Goal: Communication & Community: Ask a question

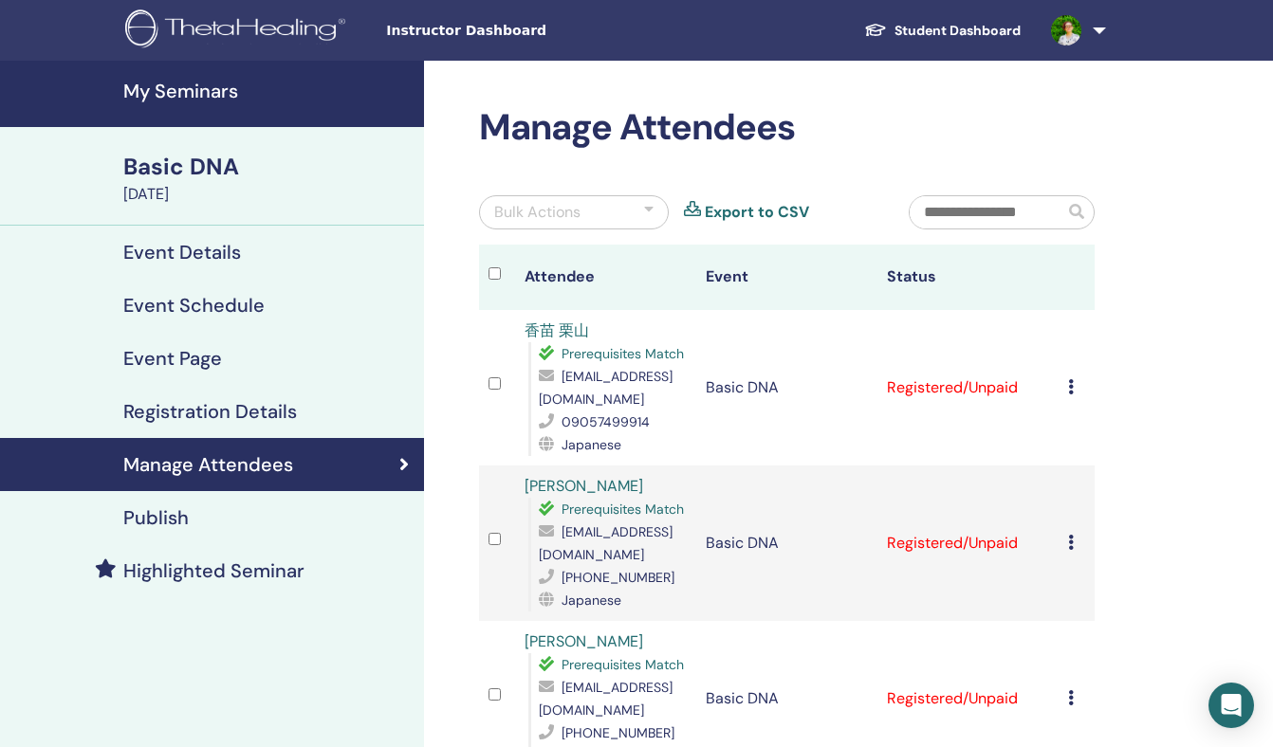
scroll to position [170, 0]
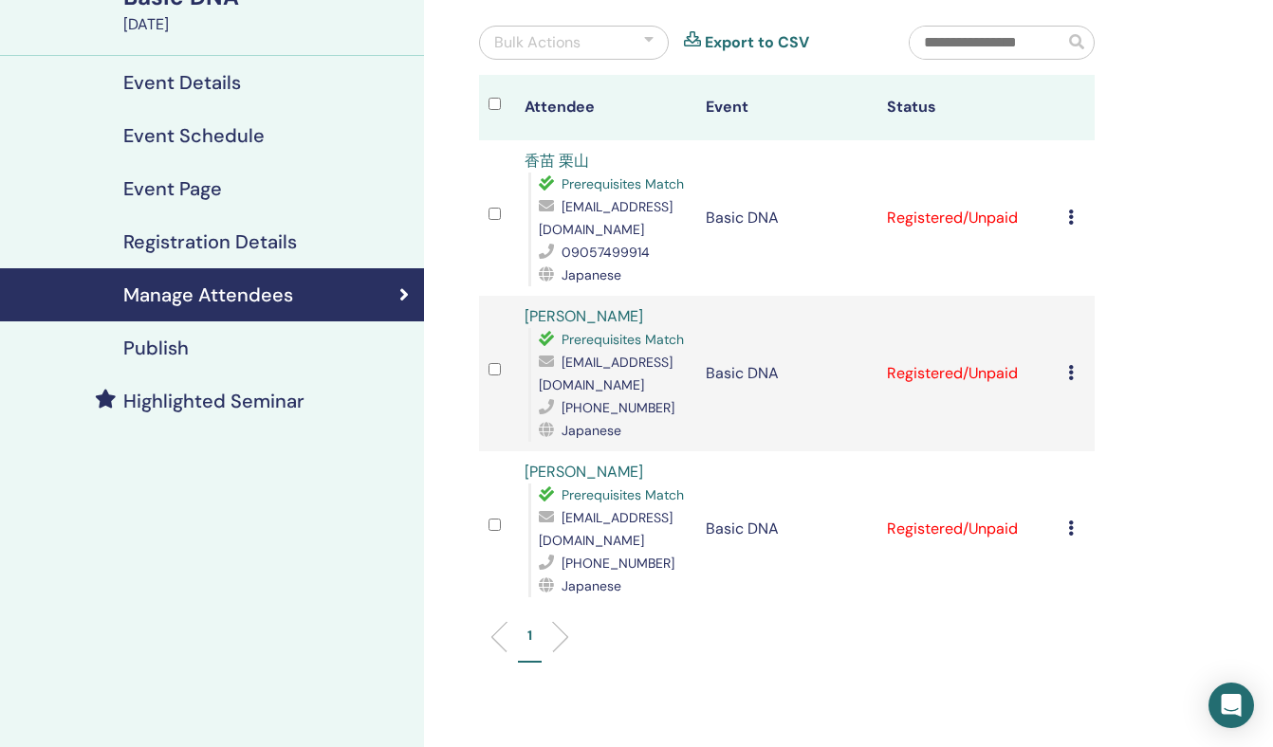
click at [673, 229] on span "[EMAIL_ADDRESS][DOMAIN_NAME]" at bounding box center [606, 218] width 134 height 40
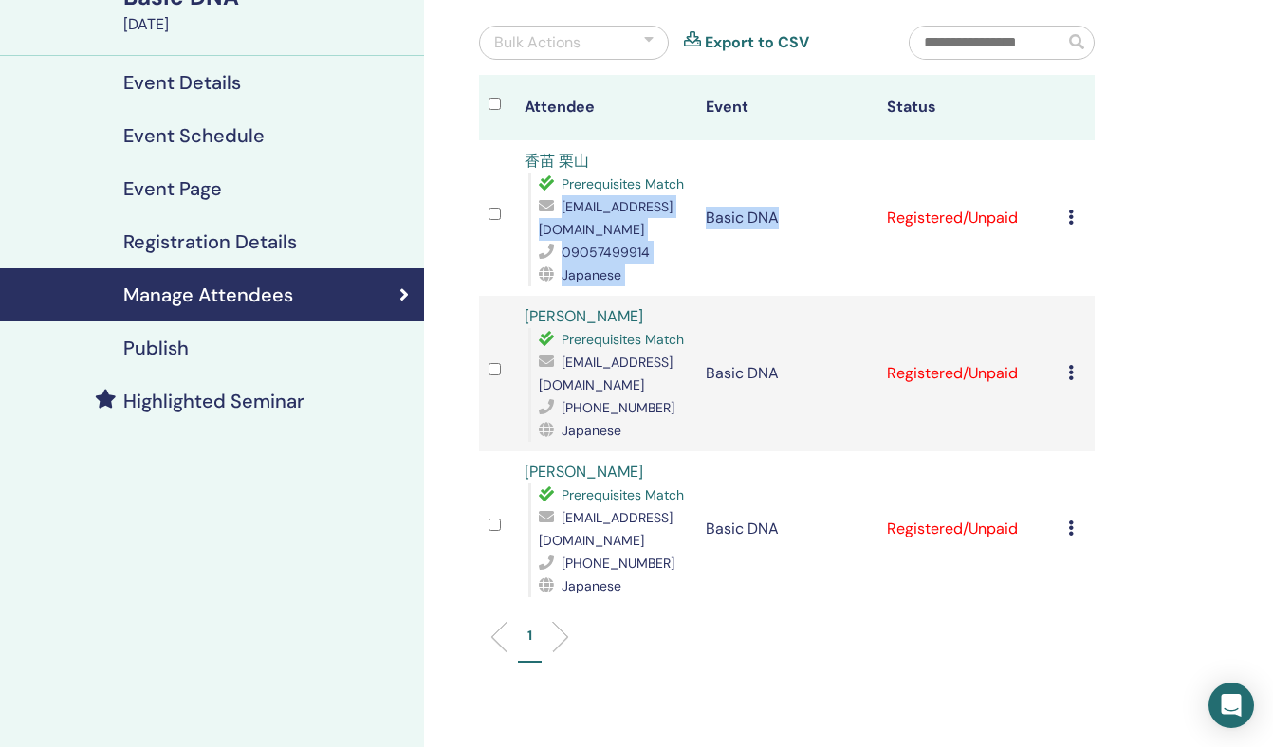
drag, startPoint x: 713, startPoint y: 230, endPoint x: 530, endPoint y: 229, distance: 183.1
click at [530, 229] on tr "香苗 栗山 Prerequisites Match [EMAIL_ADDRESS][DOMAIN_NAME] 09057499914 Japanese Bas…" at bounding box center [787, 218] width 616 height 156
click at [530, 229] on div "Prerequisites Match [EMAIL_ADDRESS][DOMAIN_NAME] 09057499914 Japanese" at bounding box center [607, 230] width 158 height 114
drag, startPoint x: 539, startPoint y: 230, endPoint x: 707, endPoint y: 234, distance: 167.9
click at [673, 234] on span "[EMAIL_ADDRESS][DOMAIN_NAME]" at bounding box center [606, 218] width 134 height 40
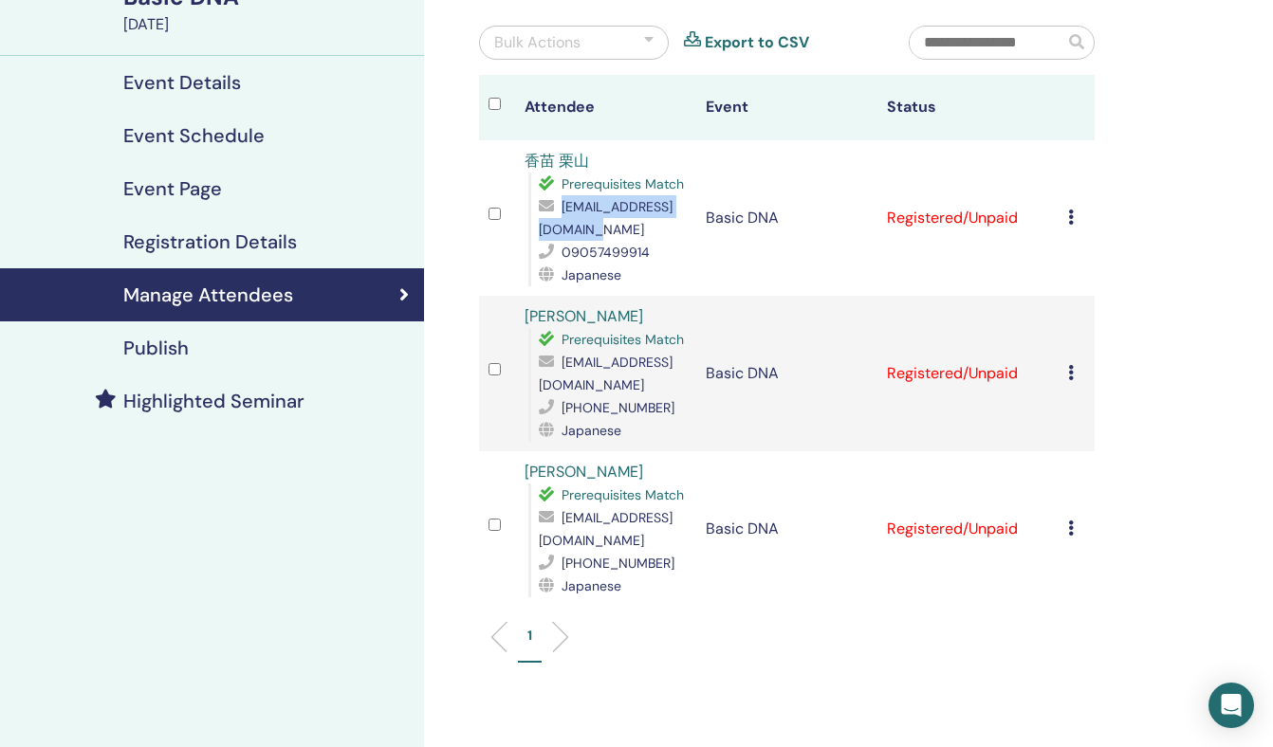
copy span "[EMAIL_ADDRESS][DOMAIN_NAME]"
click at [1233, 697] on icon "Open Intercom Messenger" at bounding box center [1231, 705] width 22 height 25
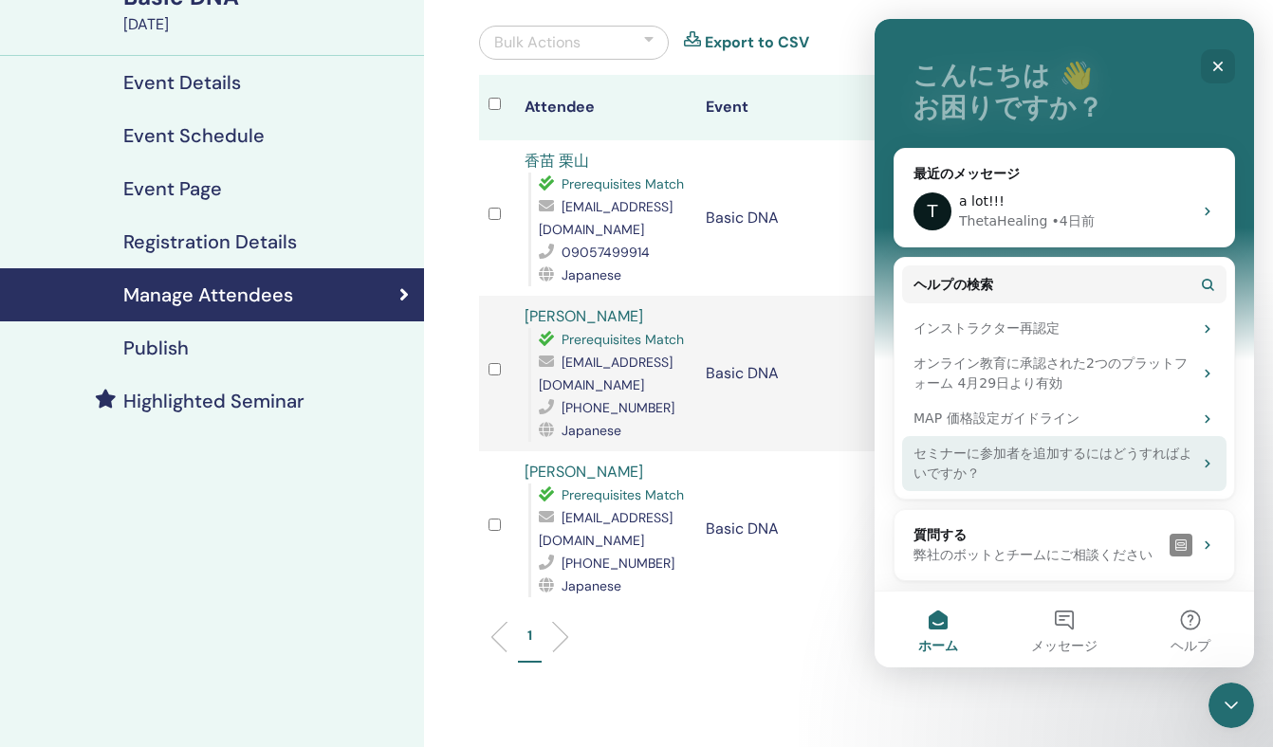
scroll to position [114, 0]
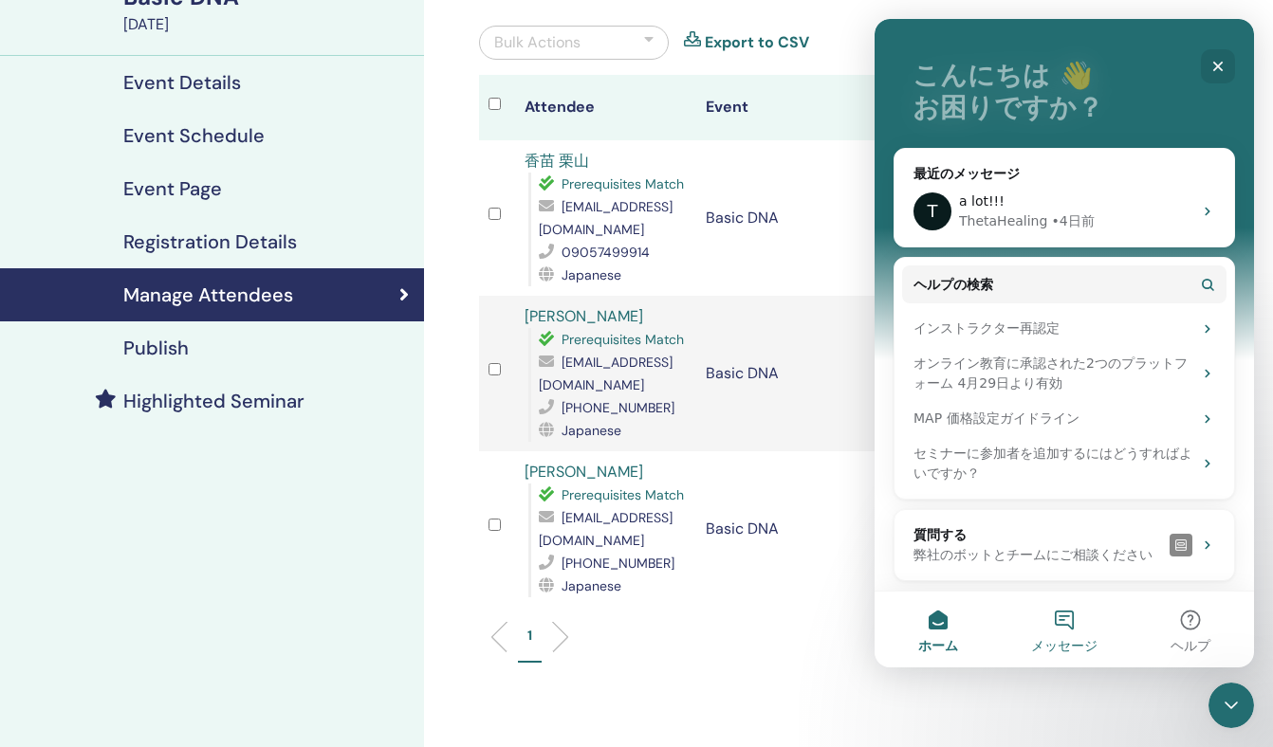
click at [1069, 629] on button "メッセージ" at bounding box center [1064, 630] width 126 height 76
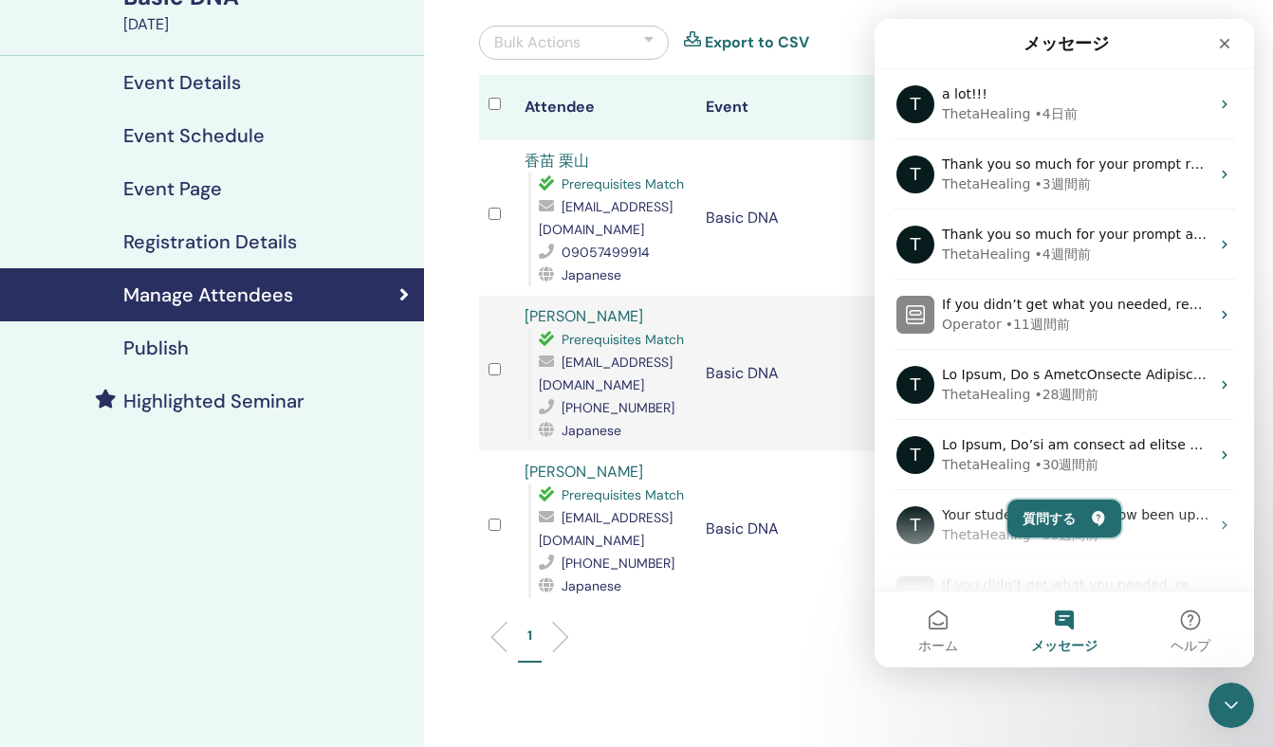
click at [1076, 524] on button "質問する" at bounding box center [1064, 519] width 114 height 38
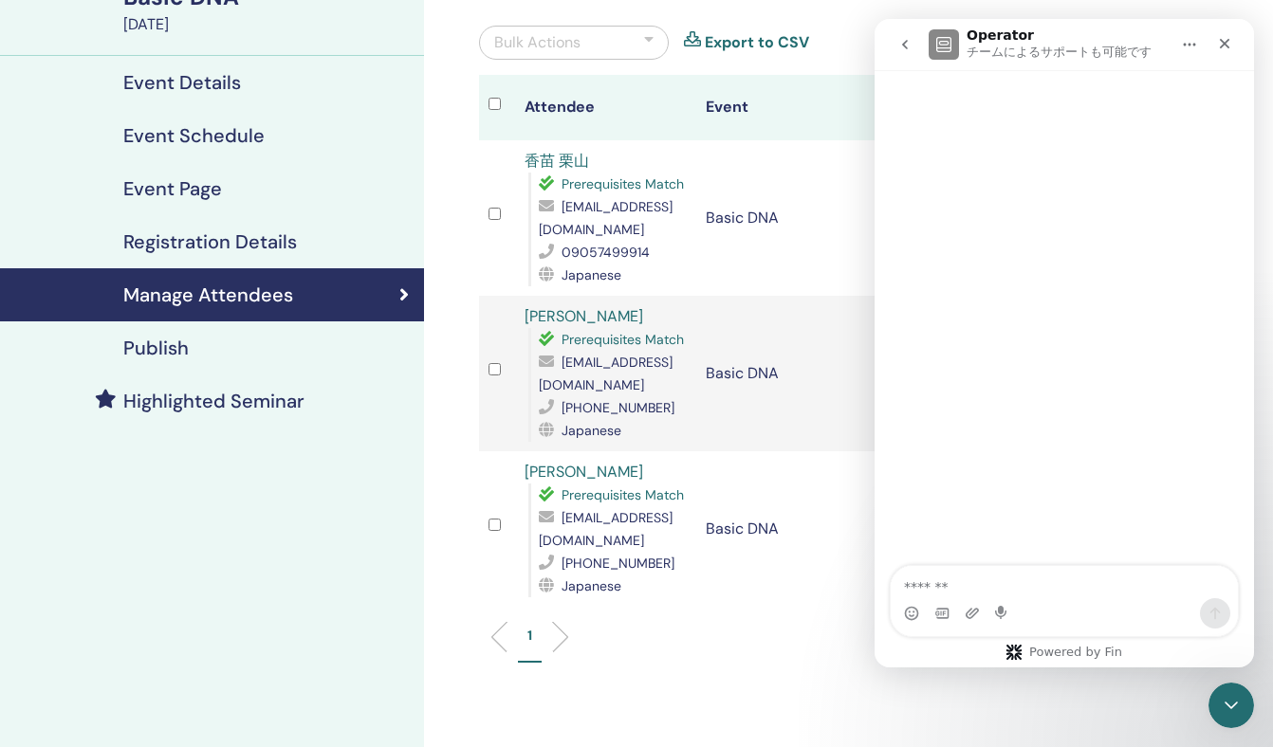
click at [1054, 587] on textarea "質問する..." at bounding box center [1064, 582] width 347 height 32
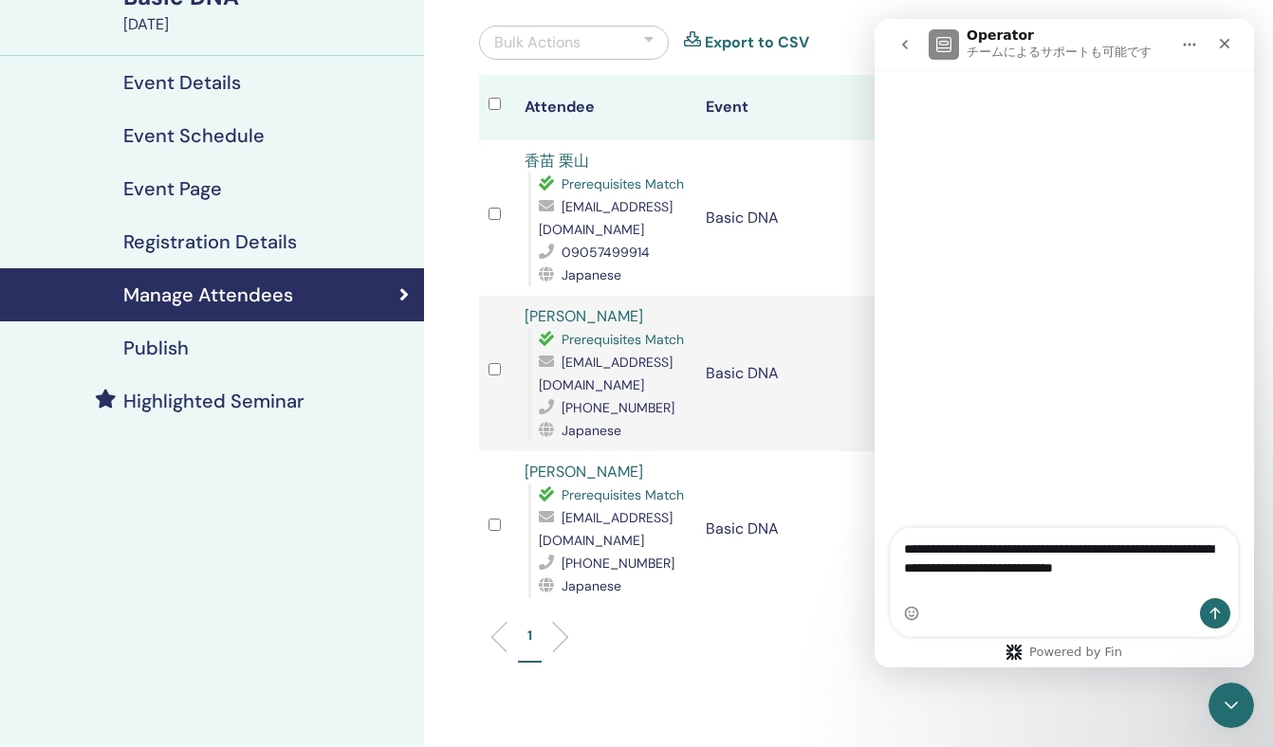
type textarea "**********"
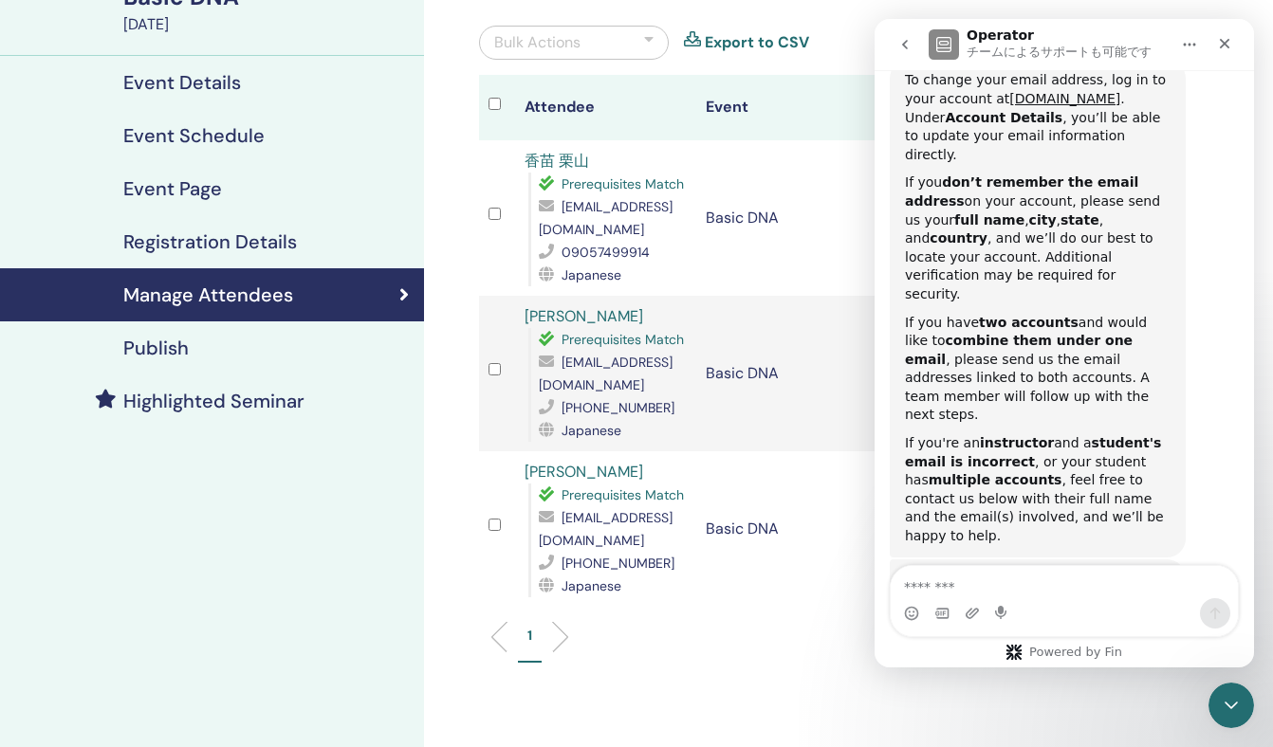
scroll to position [414, 0]
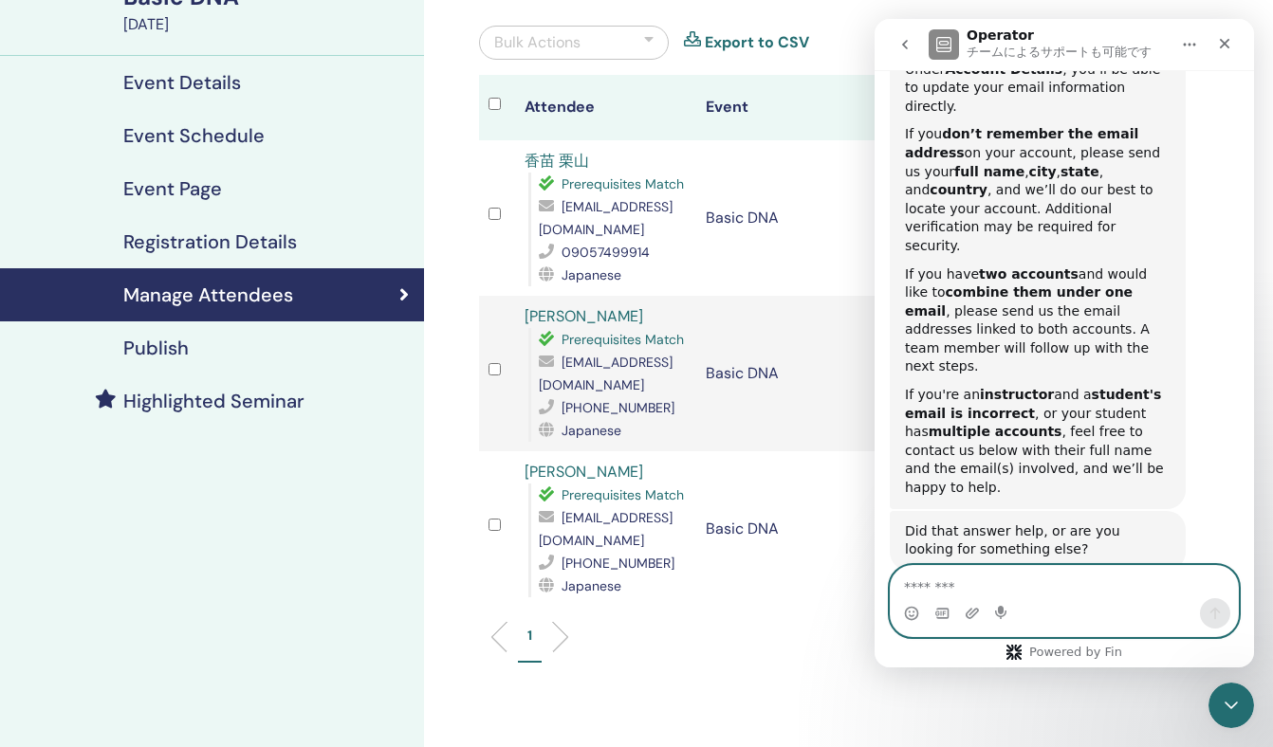
click at [989, 576] on textarea "メッセージ..." at bounding box center [1064, 582] width 347 height 32
click at [982, 590] on textarea "メッセージ..." at bounding box center [1064, 582] width 347 height 32
paste textarea "**********"
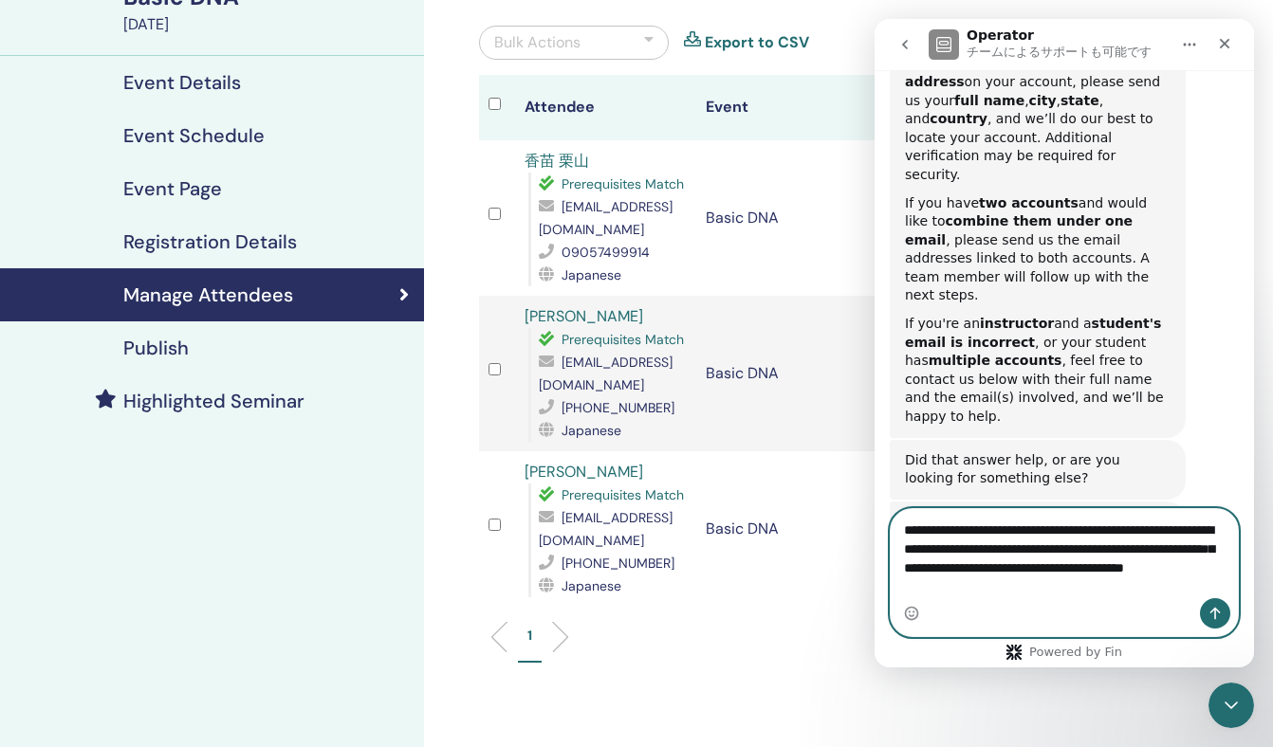
scroll to position [484, 0]
type textarea "**********"
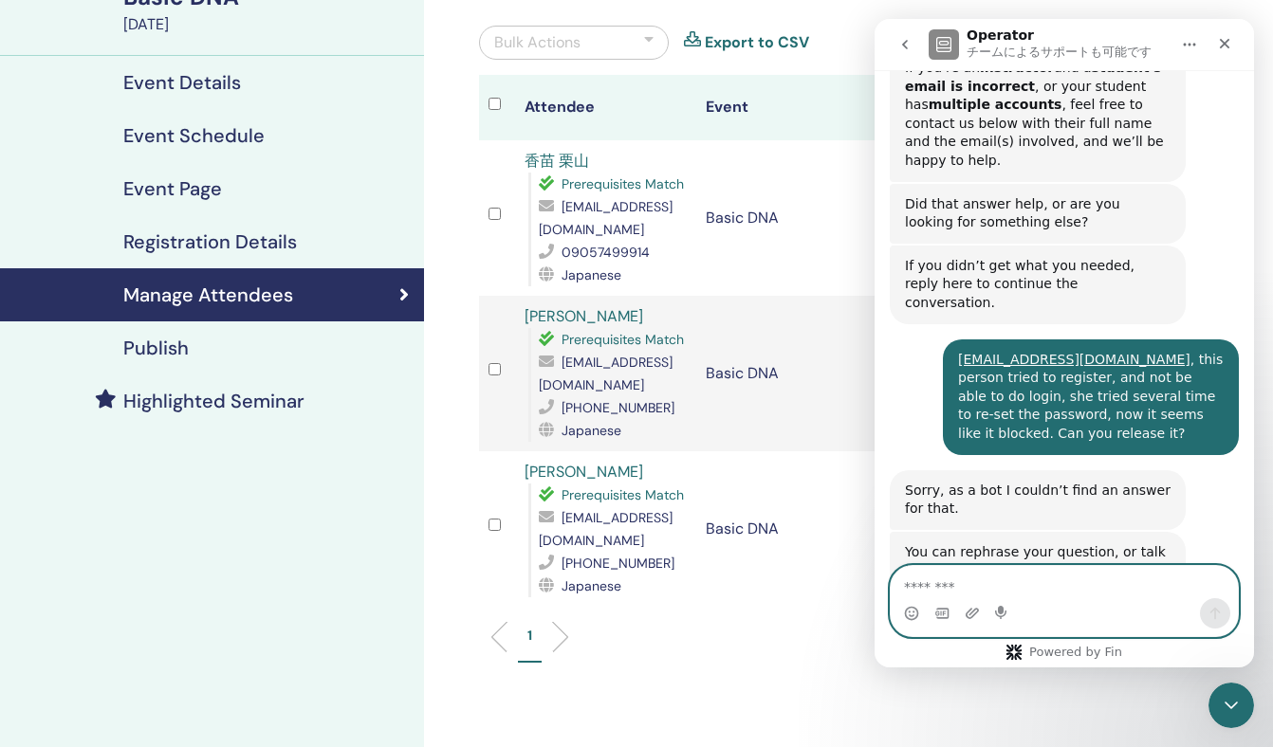
scroll to position [743, 0]
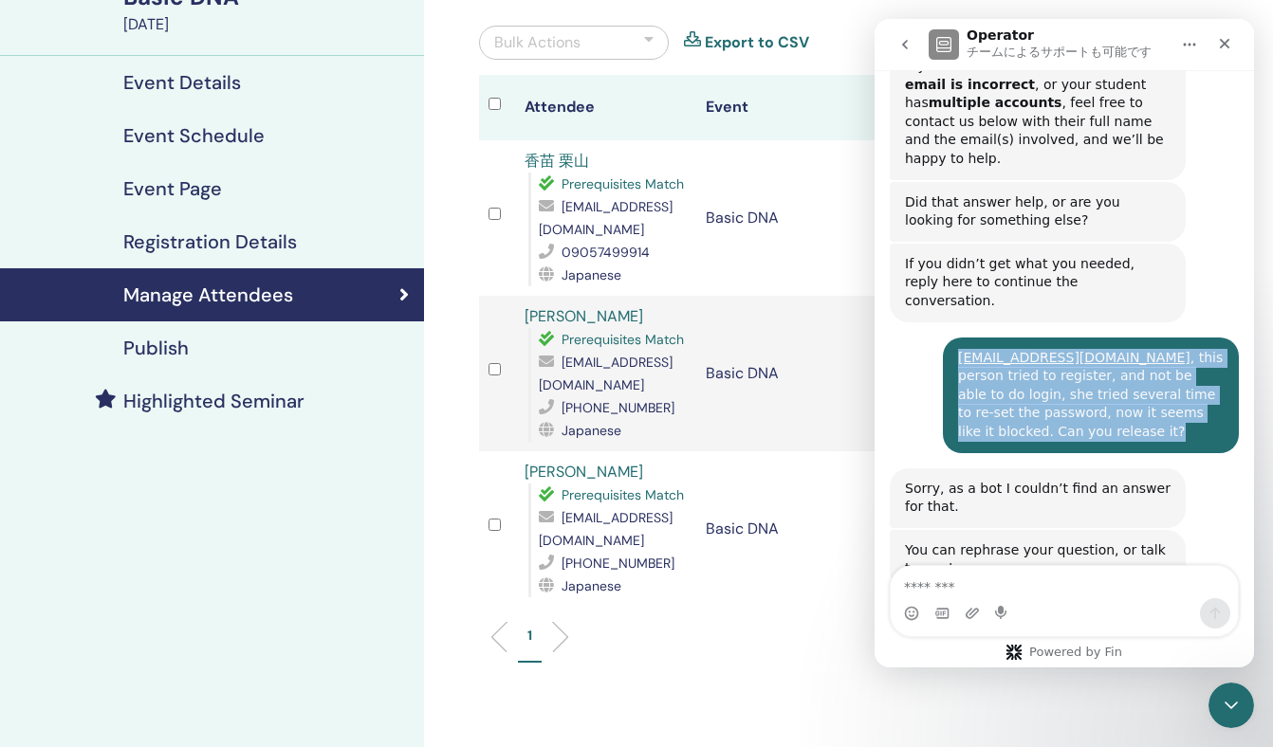
drag, startPoint x: 1097, startPoint y: 328, endPoint x: 947, endPoint y: 244, distance: 172.8
click at [947, 338] on div "[EMAIL_ADDRESS][DOMAIN_NAME] , this person tried to register, and not be able t…" at bounding box center [1091, 396] width 296 height 116
copy div "[EMAIL_ADDRESS][DOMAIN_NAME] , this person tried to register, and not be able t…"
click at [1141, 625] on button "Talk to a person 👤" at bounding box center [1153, 644] width 154 height 38
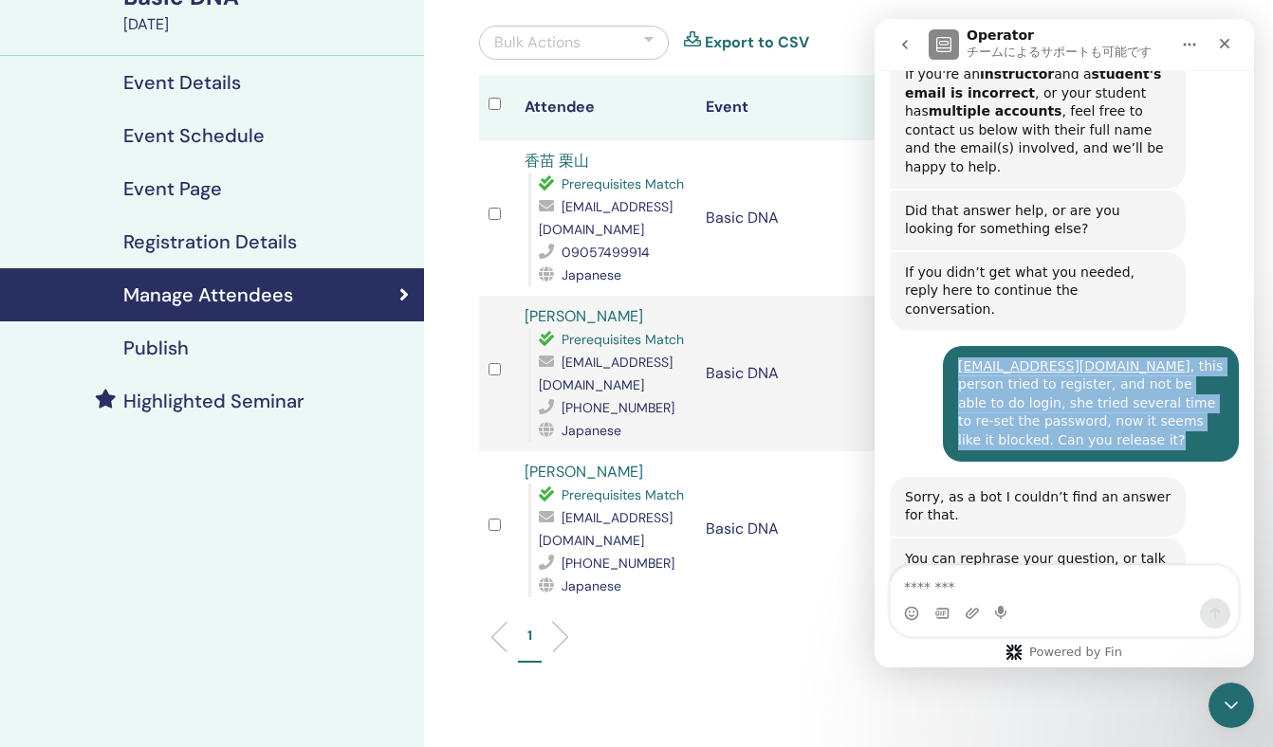
scroll to position [732, 0]
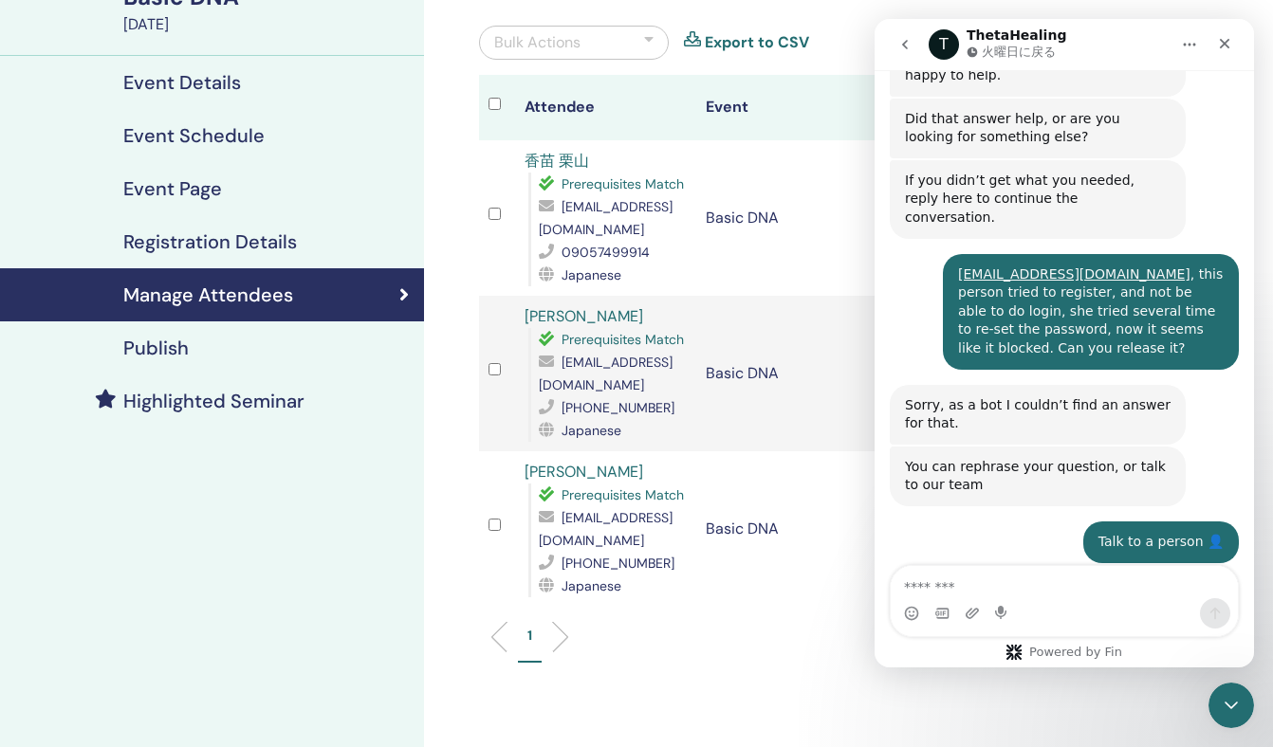
click at [1054, 599] on div "Intercom Messenger" at bounding box center [1064, 614] width 347 height 30
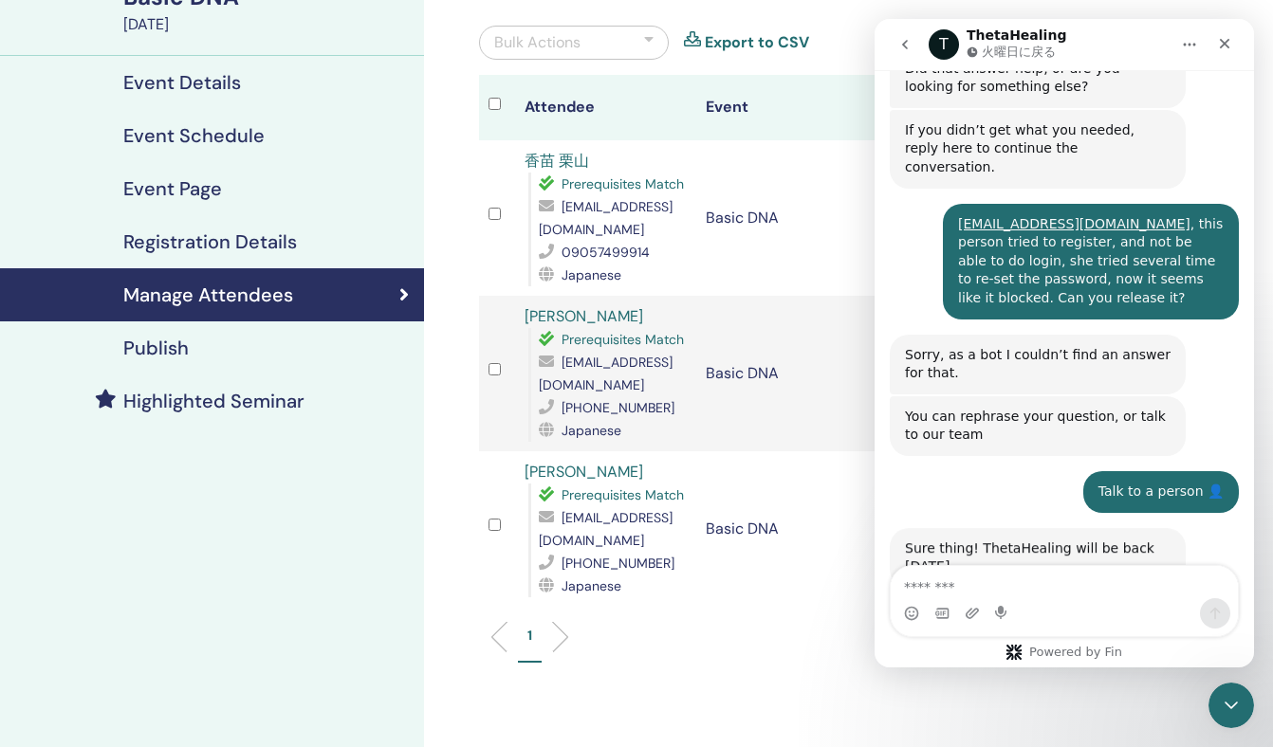
scroll to position [879, 0]
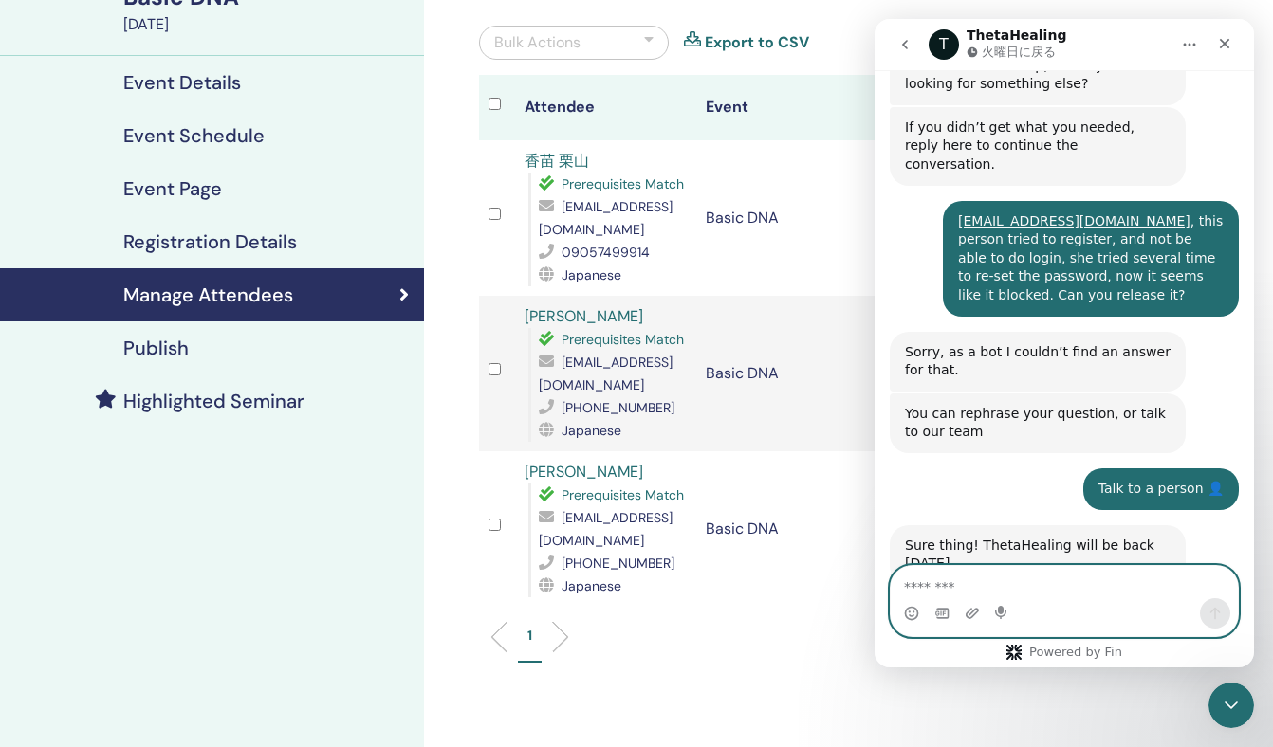
click at [1044, 576] on textarea "メッセージ..." at bounding box center [1064, 582] width 347 height 32
paste textarea "**********"
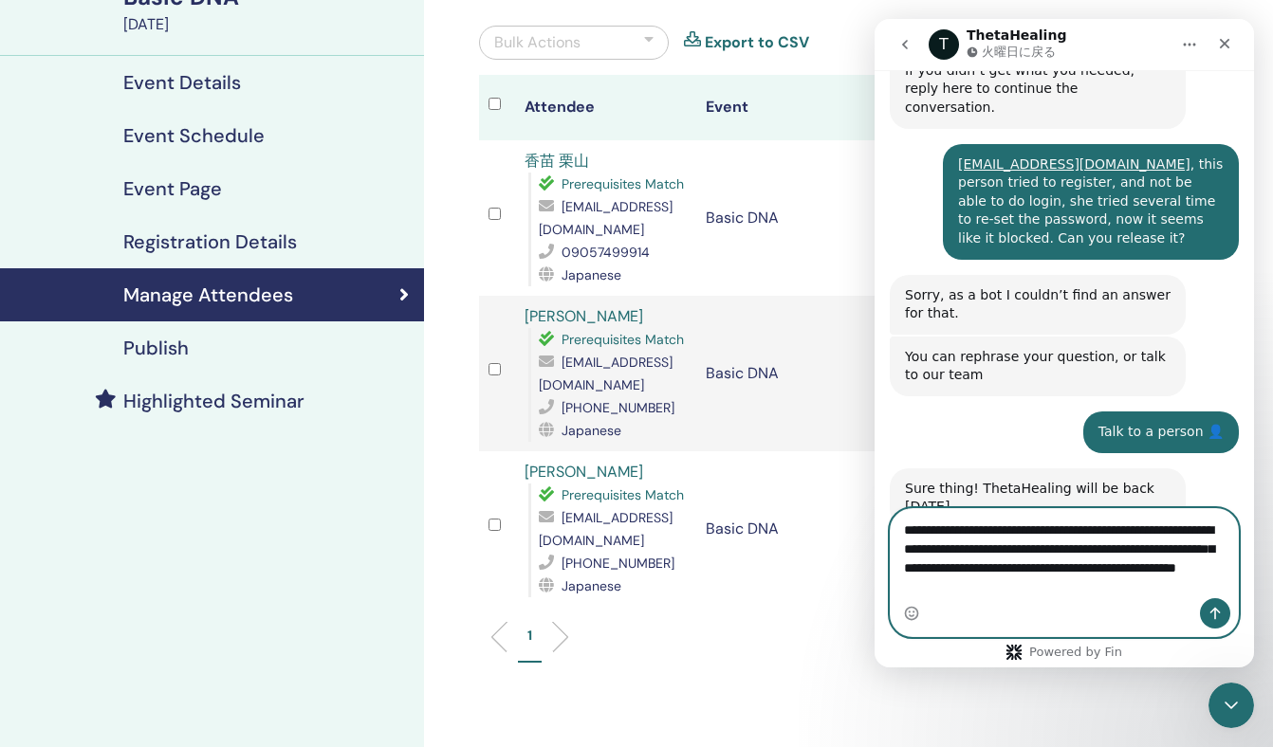
type textarea "**********"
click at [1211, 609] on icon "メッセージを送信…" at bounding box center [1214, 613] width 15 height 15
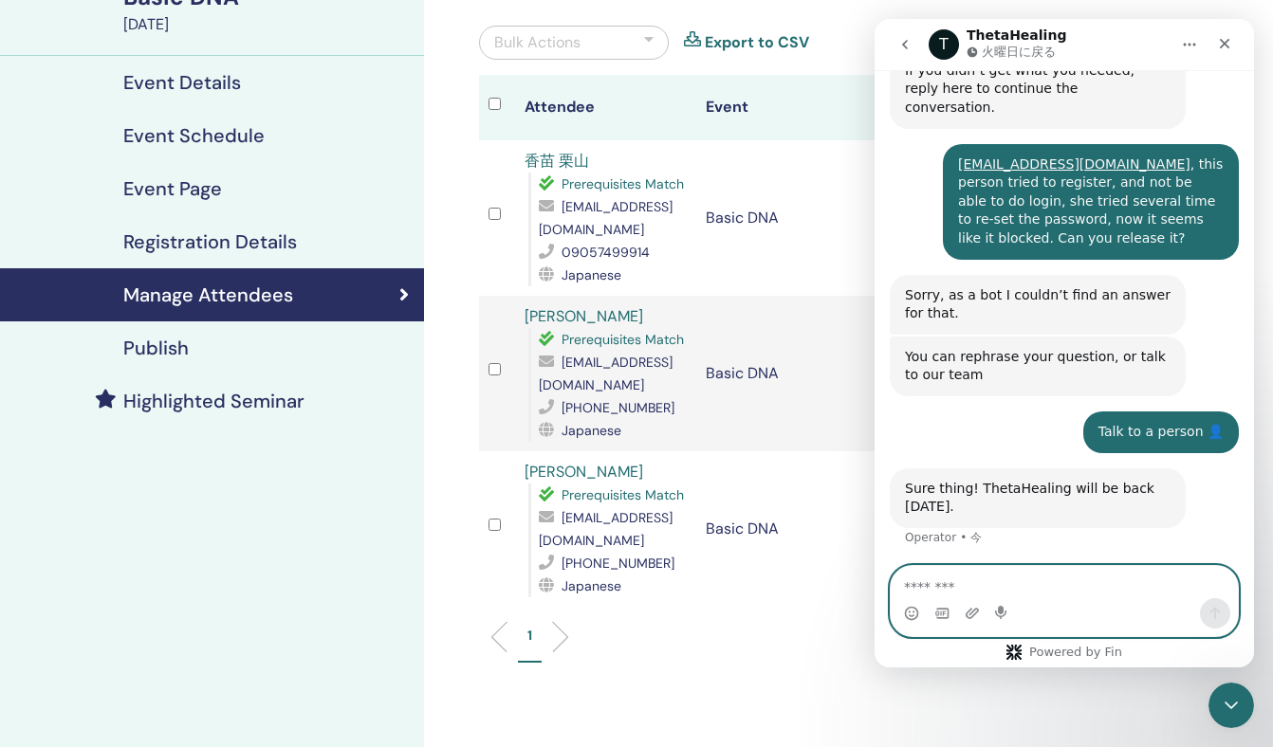
scroll to position [1010, 0]
